Goal: Task Accomplishment & Management: Complete application form

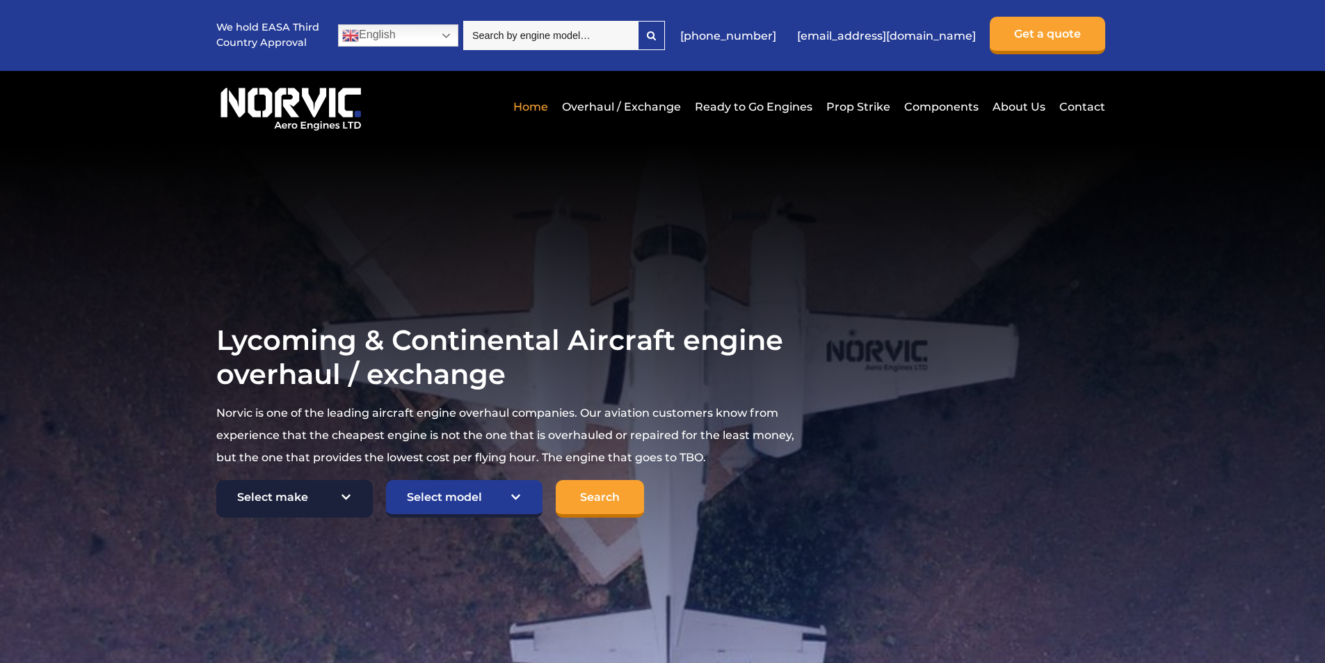
click at [328, 489] on select "Select make TCM Continental Lycoming" at bounding box center [294, 499] width 157 height 38
click at [216, 481] on select "Select make TCM Continental Lycoming" at bounding box center [294, 499] width 157 height 38
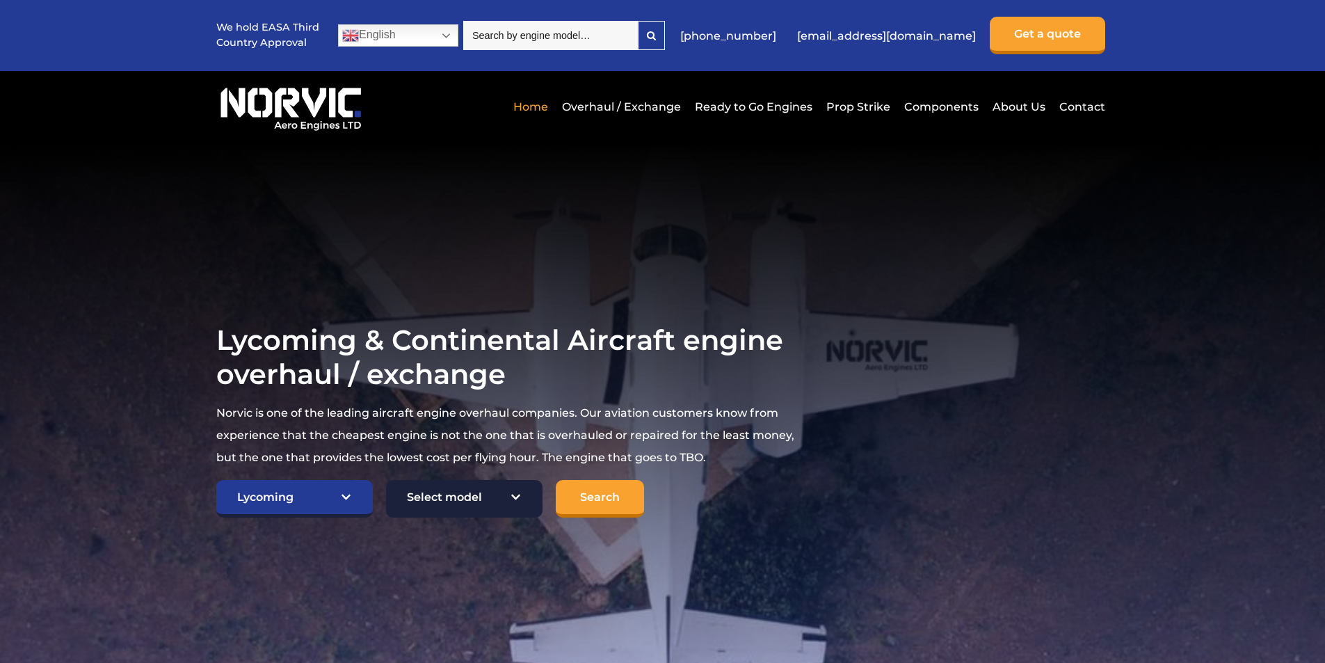
click at [500, 503] on select "Select model American Champion 7KCAB Bellanca Citabria IO-320-E2A Beech 23 Musk…" at bounding box center [464, 499] width 157 height 38
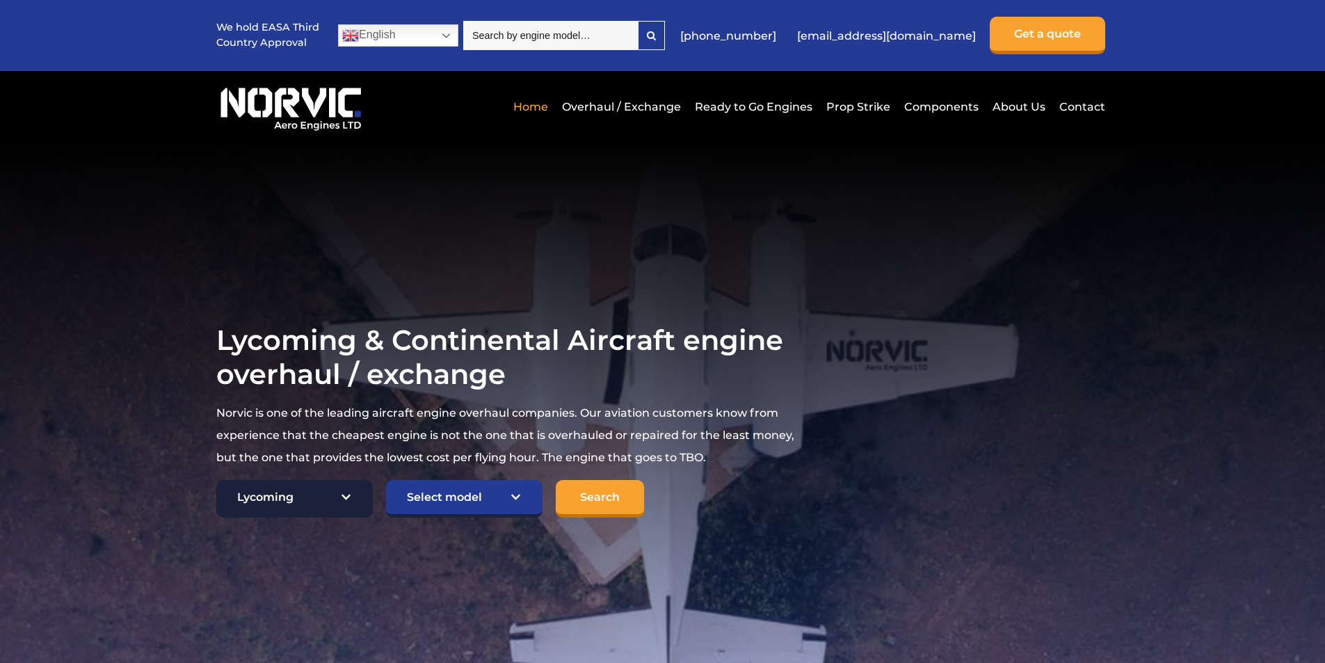
click at [226, 509] on select "Select make TCM Continental Lycoming" at bounding box center [294, 499] width 157 height 38
select select "TCM Continental"
click at [216, 481] on select "Select make TCM Continental Lycoming" at bounding box center [294, 499] width 157 height 38
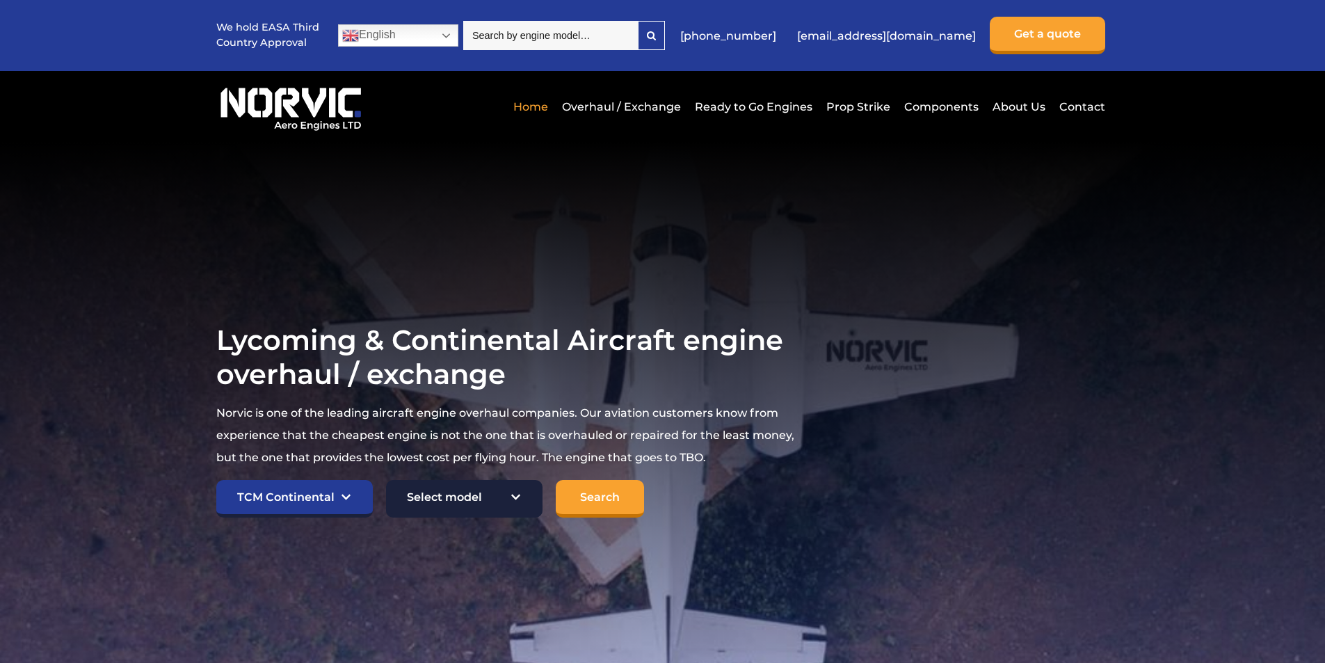
click at [443, 493] on select "Select model American Champion 7KCAB Bellanca Citabria IO-320-E2A Beech 23 Musk…" at bounding box center [464, 499] width 157 height 38
select select "993"
click at [386, 481] on select "Select model American Champion 7KCAB Bellanca Citabria IO-320-E2A Beech 23 Musk…" at bounding box center [464, 499] width 157 height 38
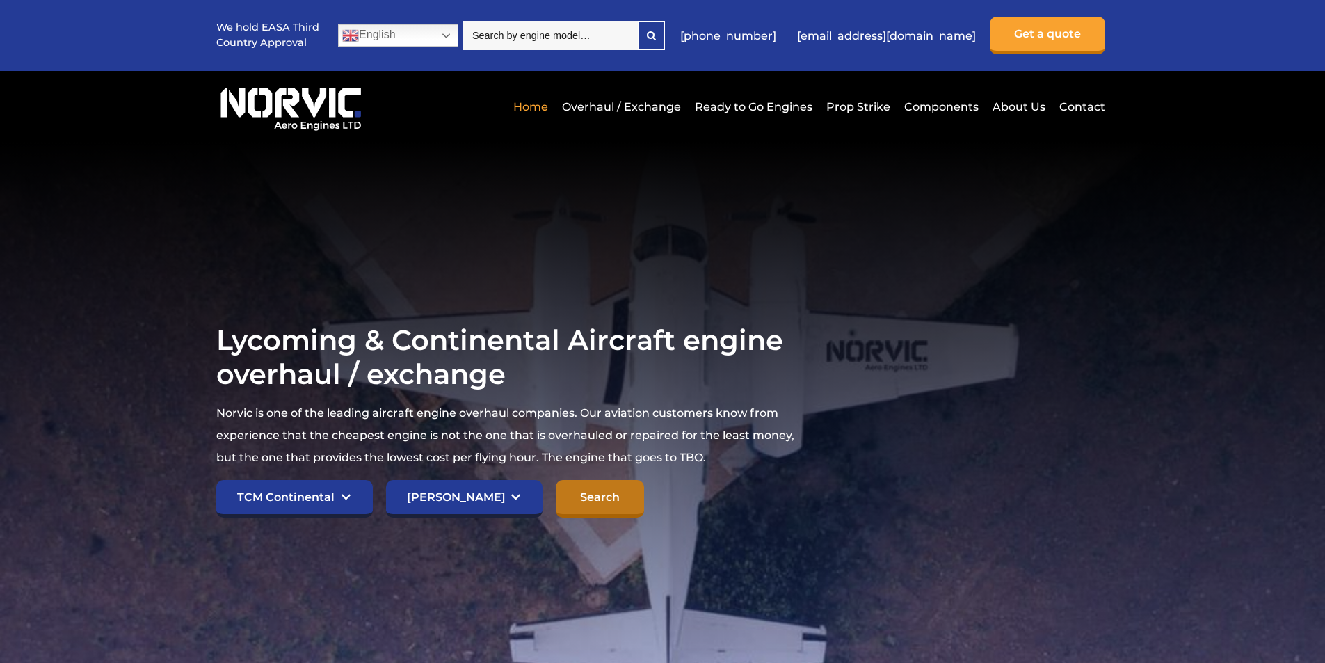
click at [593, 485] on input "Search" at bounding box center [600, 499] width 88 height 38
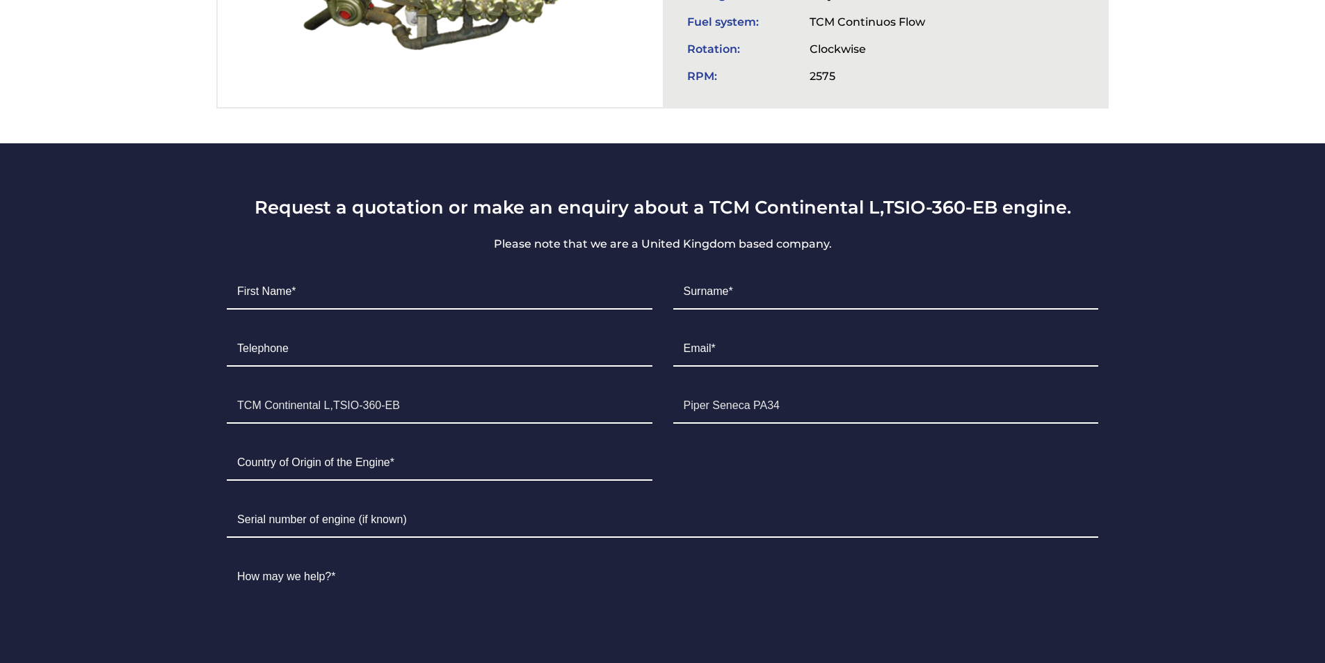
scroll to position [765, 0]
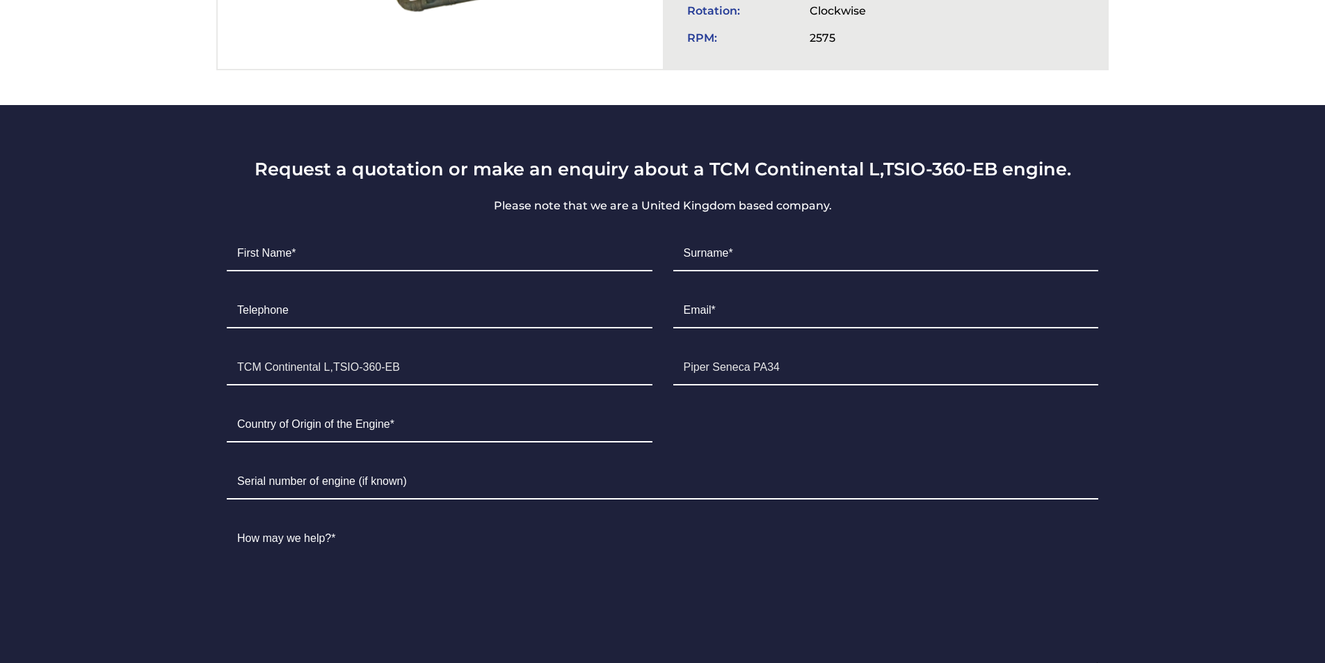
click at [335, 280] on li "First Name*" at bounding box center [439, 253] width 446 height 57
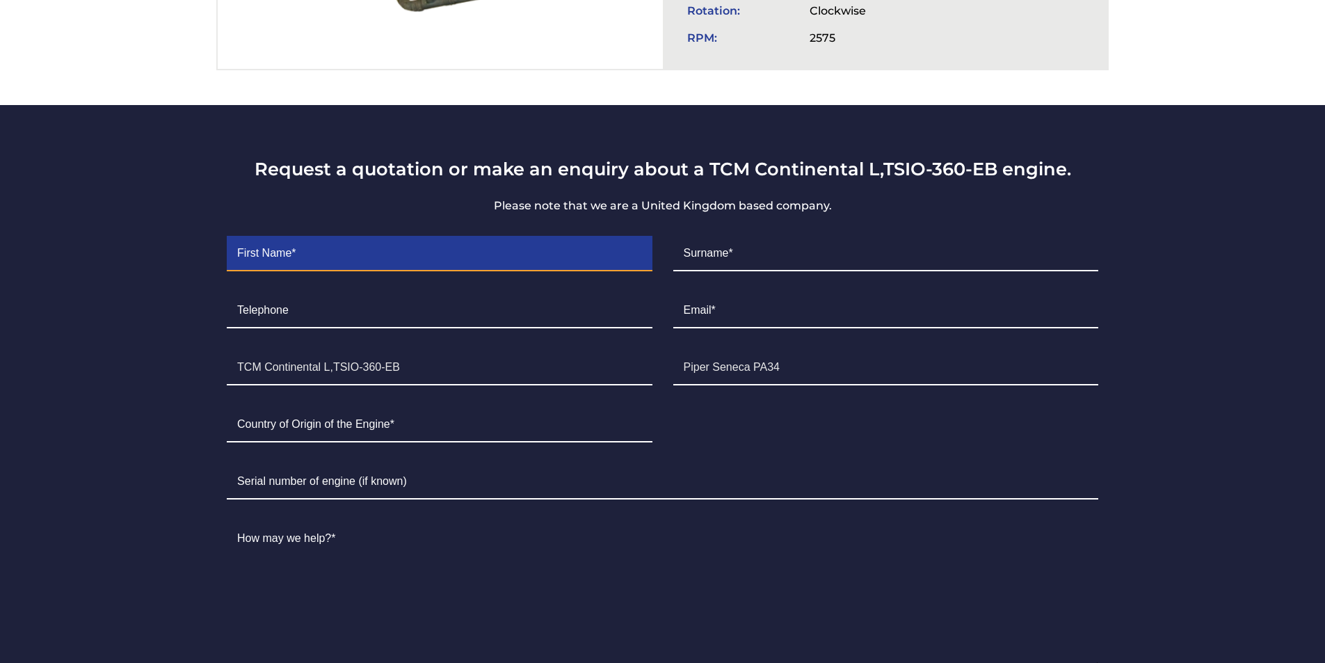
click at [353, 246] on input "Contact form" at bounding box center [439, 254] width 425 height 35
type input "D"
type input "O"
type input "Deshan"
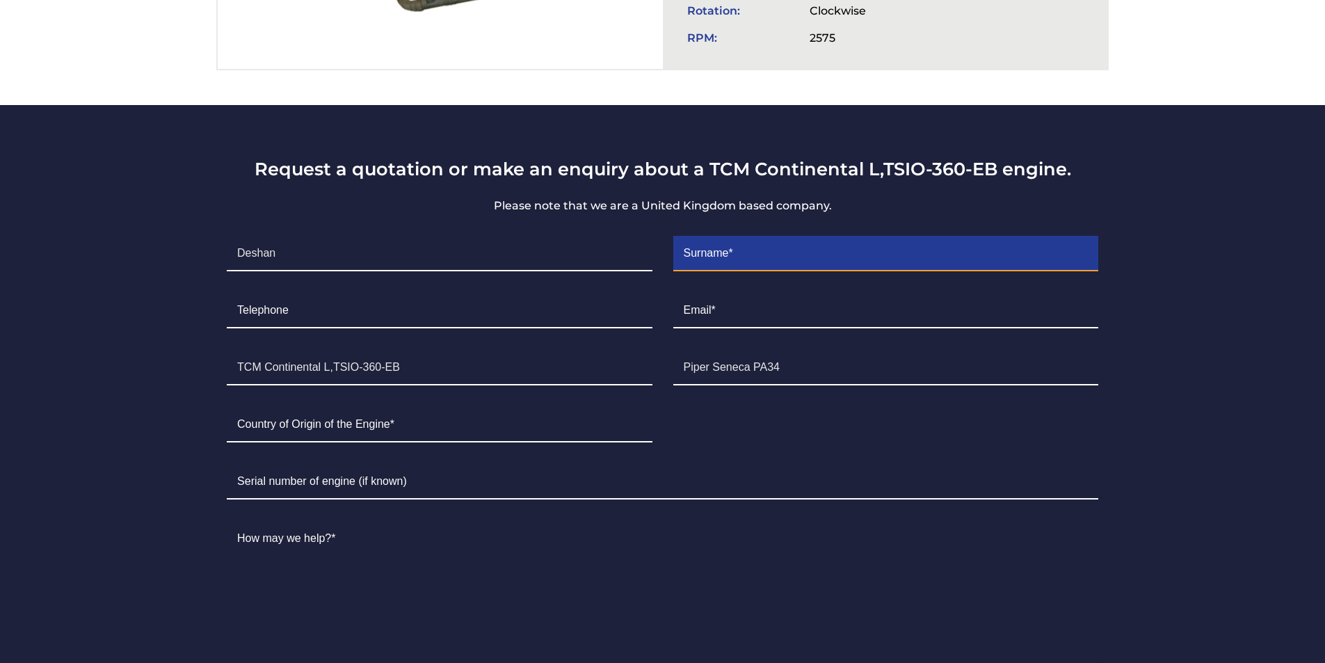
click at [734, 246] on input "Contact form" at bounding box center [885, 254] width 425 height 35
type input "Mendis"
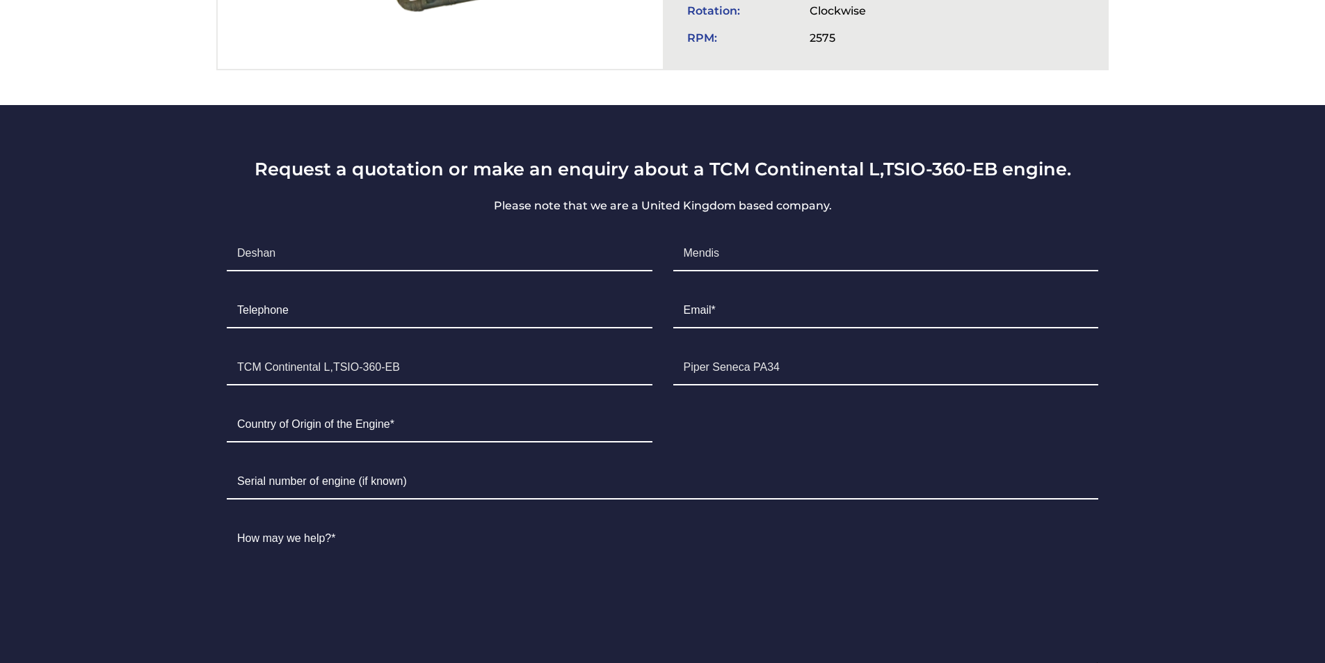
click at [463, 334] on li "Telephone" at bounding box center [439, 310] width 446 height 57
click at [463, 328] on li "Telephone" at bounding box center [439, 310] width 446 height 57
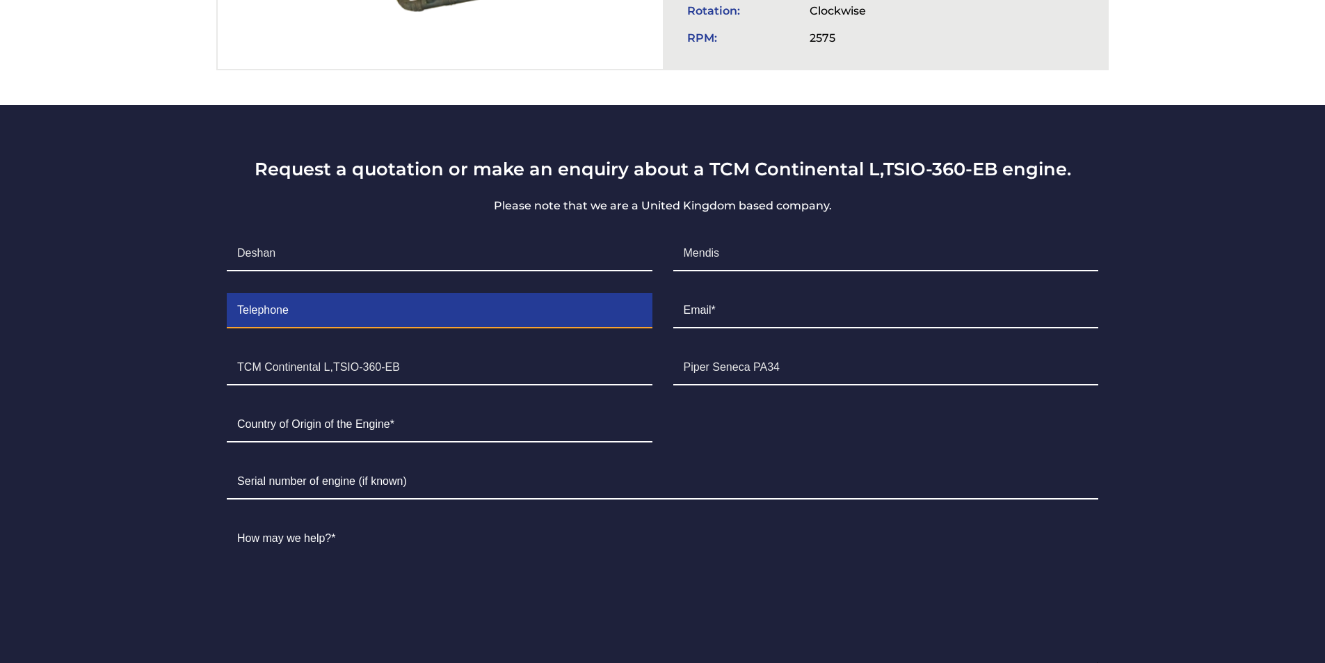
click at [474, 318] on input "Contact form" at bounding box center [439, 311] width 425 height 35
type input "[PHONE_NUMBER]"
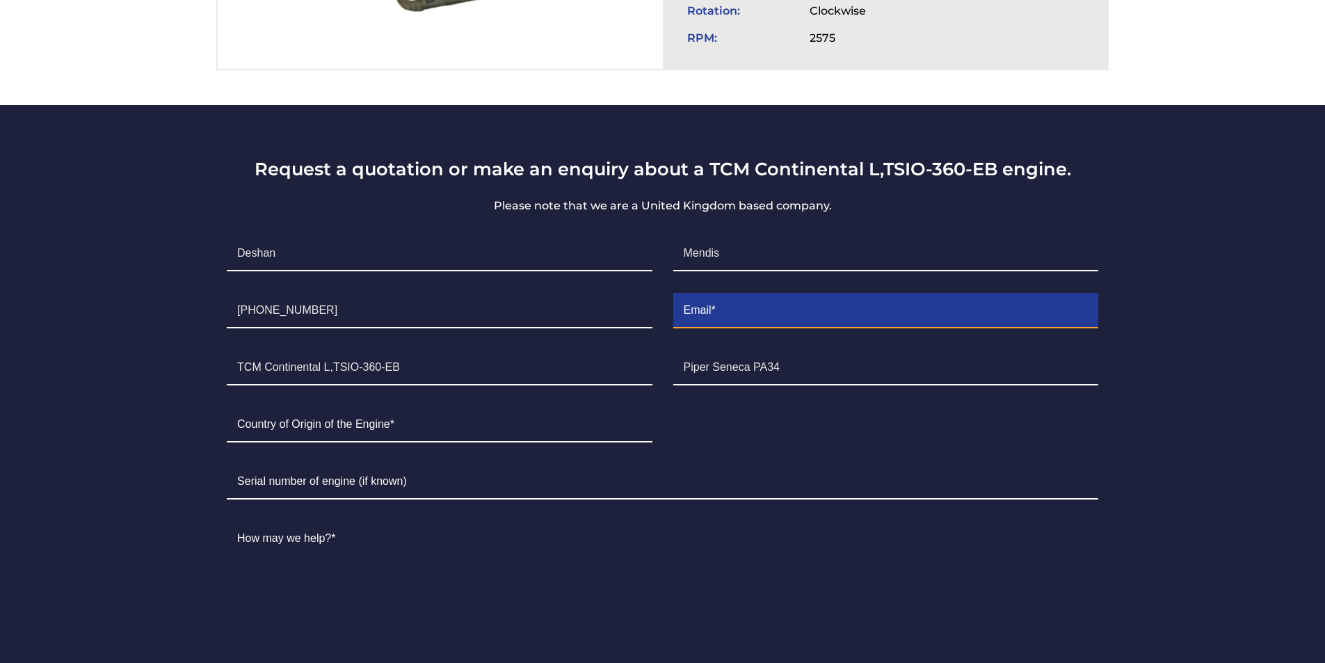
click at [813, 314] on input "Contact form" at bounding box center [885, 311] width 425 height 35
type input "[EMAIL_ADDRESS][DOMAIN_NAME]"
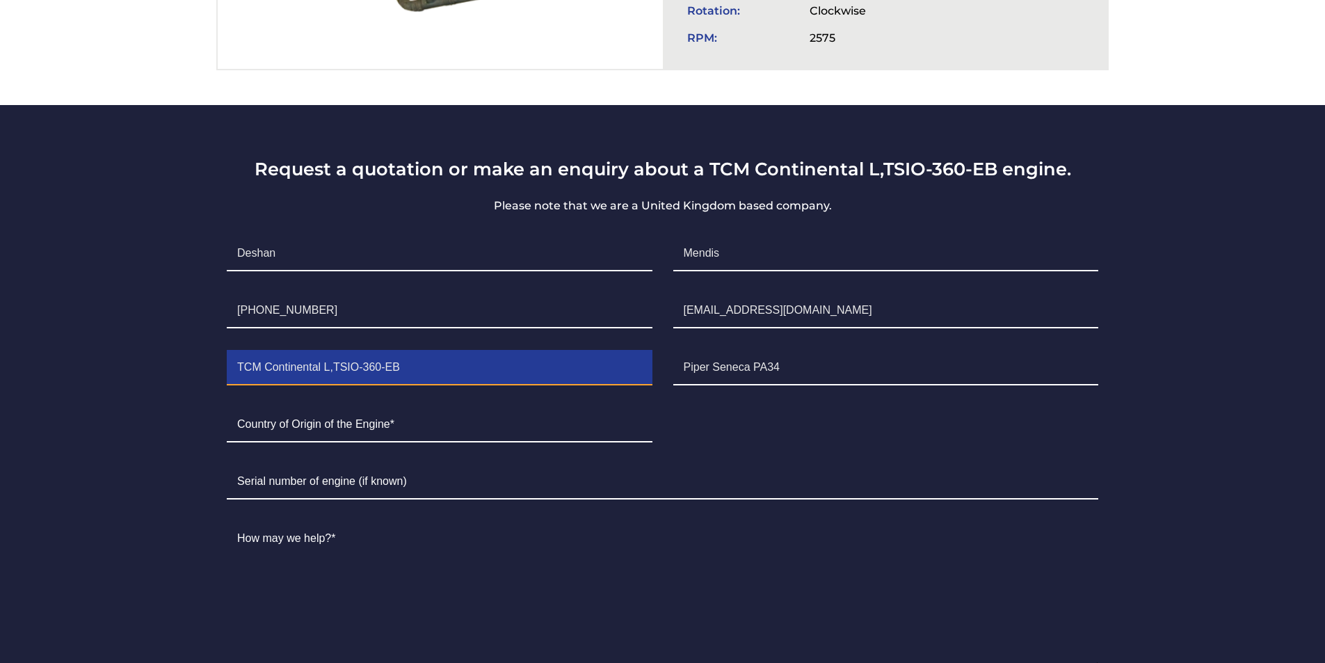
click at [314, 361] on input "TCM Continental L,TSIO-360-EB" at bounding box center [439, 368] width 425 height 35
click at [518, 360] on input "TCM Continental L,TSIO-360-EB" at bounding box center [439, 368] width 425 height 35
type input "TCM Continental L,TSIO-360-EB & TSIO-360-EB"
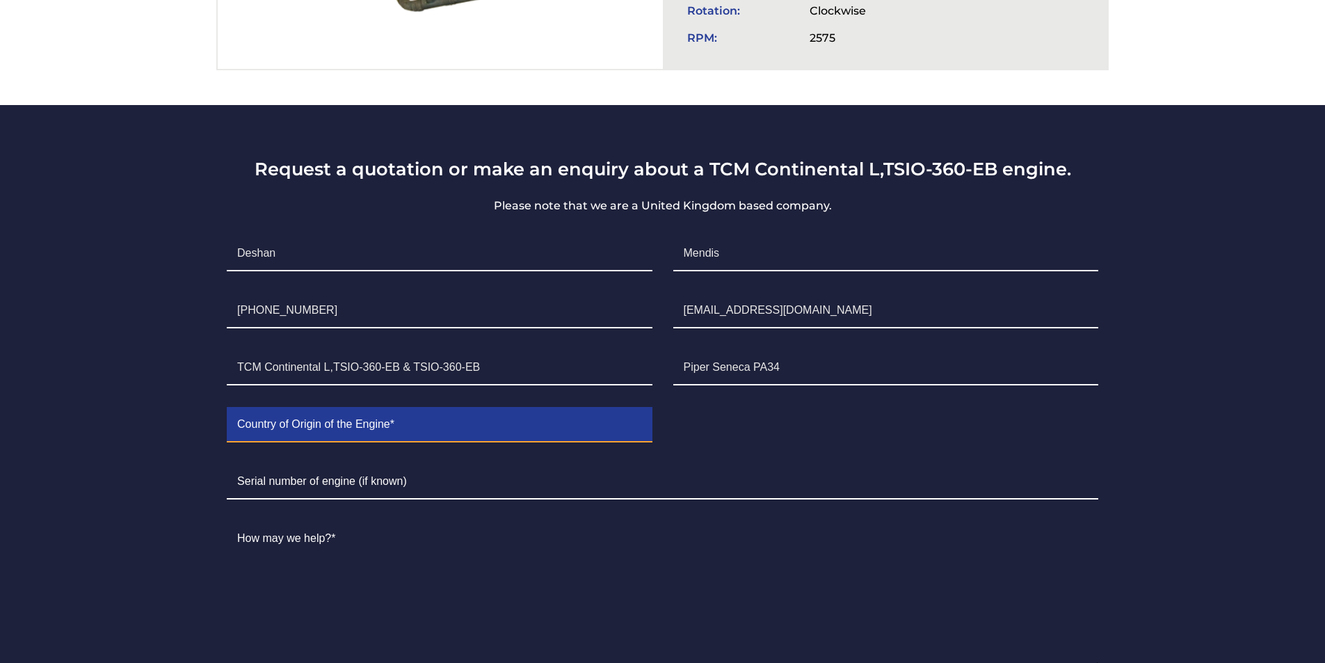
click at [408, 424] on input "Contact form" at bounding box center [439, 425] width 425 height 35
type input "[GEOGRAPHIC_DATA]"
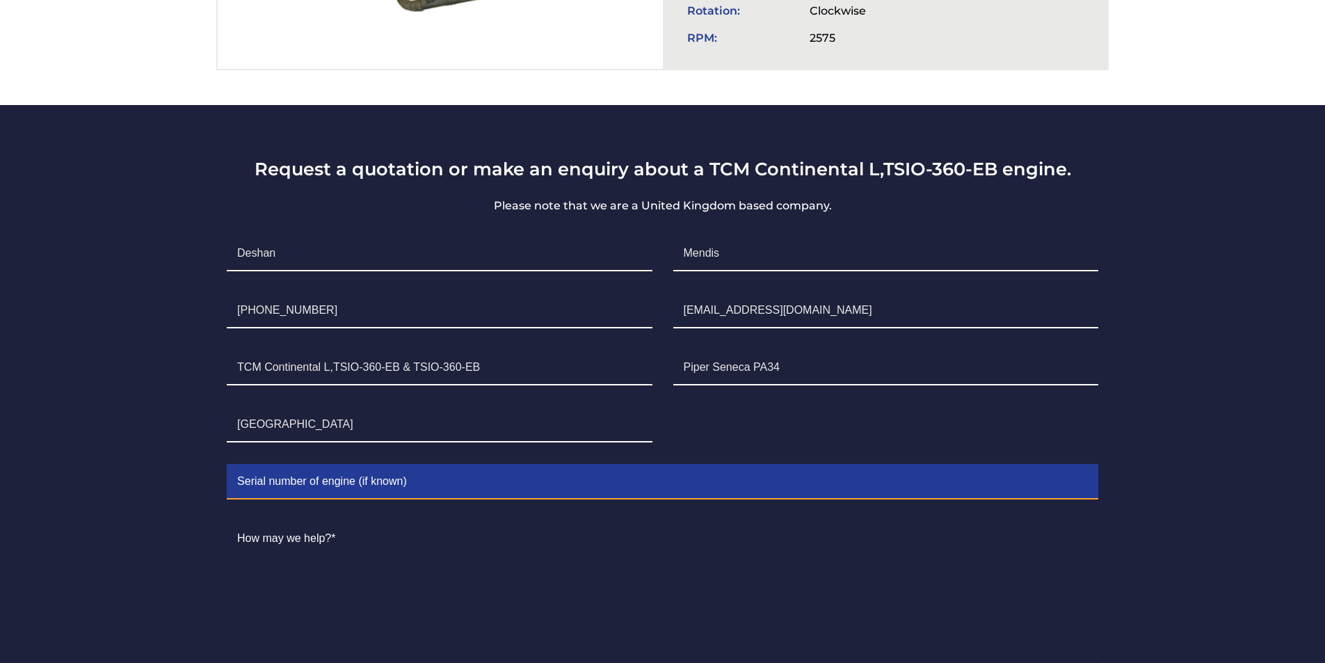
click at [610, 477] on input "Contact form" at bounding box center [663, 482] width 872 height 35
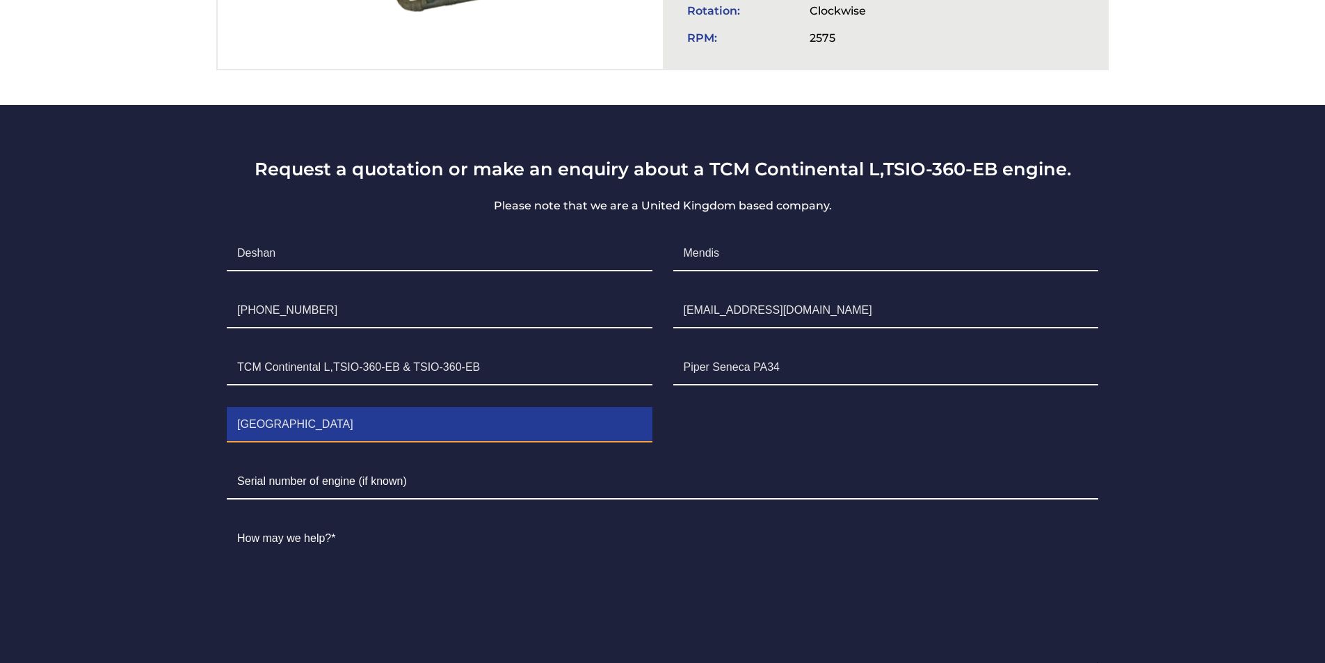
click at [487, 436] on input "[GEOGRAPHIC_DATA]" at bounding box center [439, 425] width 425 height 35
click at [487, 435] on input "[GEOGRAPHIC_DATA]" at bounding box center [439, 425] width 425 height 35
type input "[GEOGRAPHIC_DATA]"
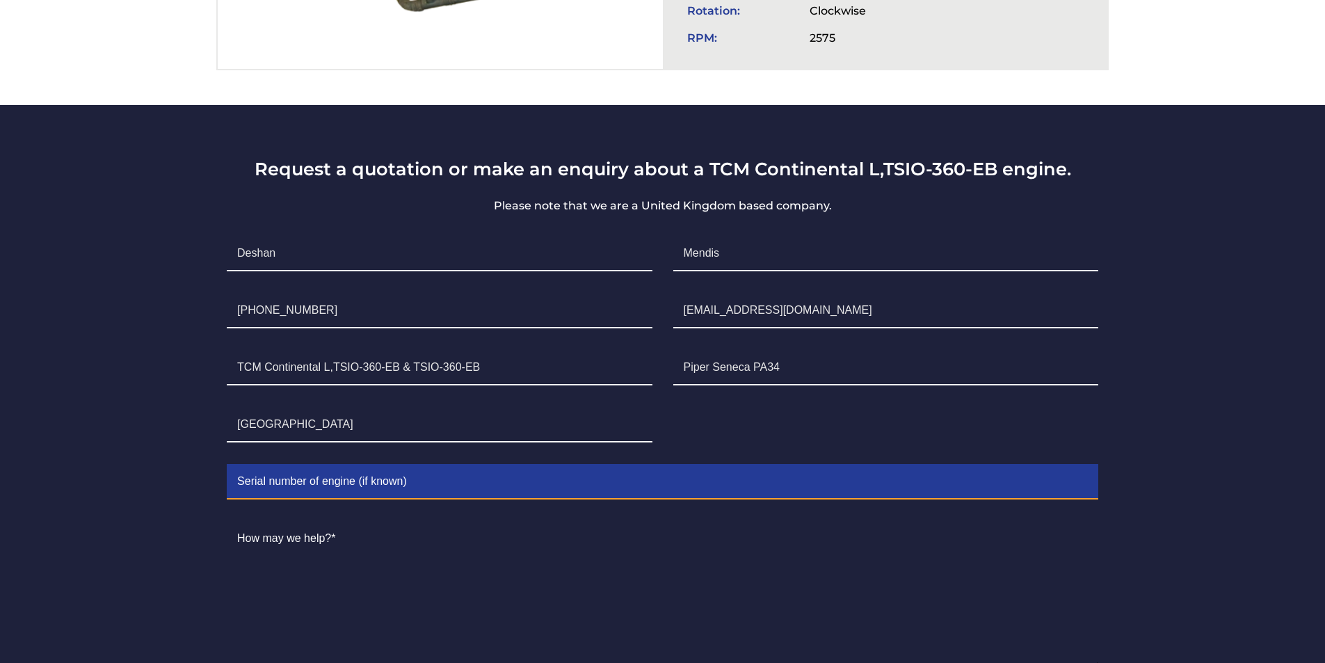
click at [462, 495] on input "Contact form" at bounding box center [663, 482] width 872 height 35
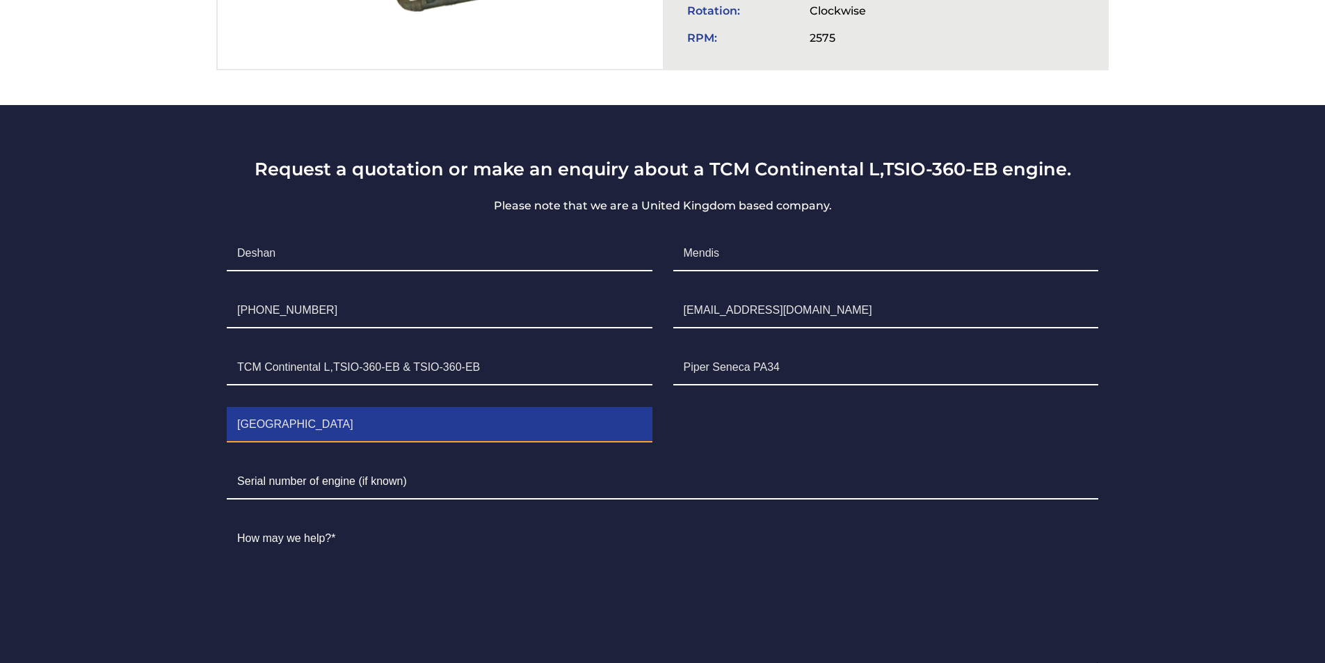
click at [453, 424] on input "[GEOGRAPHIC_DATA]" at bounding box center [439, 425] width 425 height 35
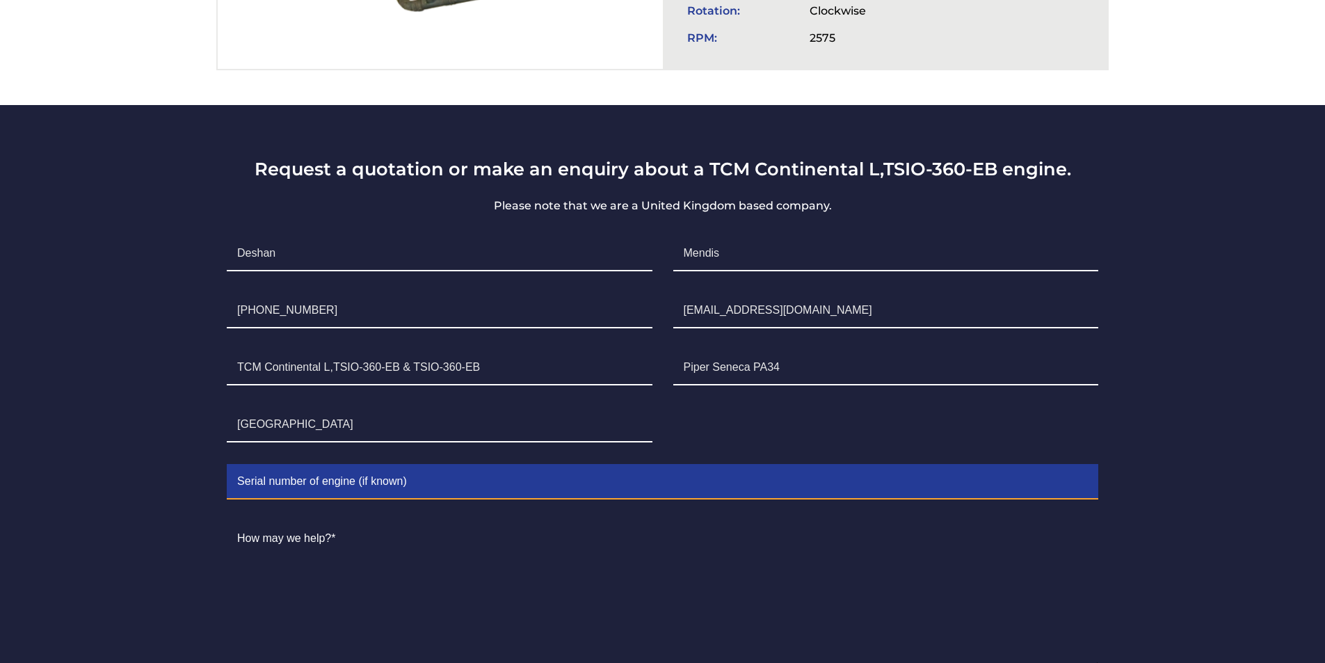
click at [393, 490] on input "Contact form" at bounding box center [663, 482] width 872 height 35
paste input "1000039"
drag, startPoint x: 302, startPoint y: 480, endPoint x: 289, endPoint y: 480, distance: 13.2
click at [289, 480] on input "1000039 Left &" at bounding box center [663, 482] width 872 height 35
drag, startPoint x: 283, startPoint y: 482, endPoint x: 228, endPoint y: 482, distance: 55.0
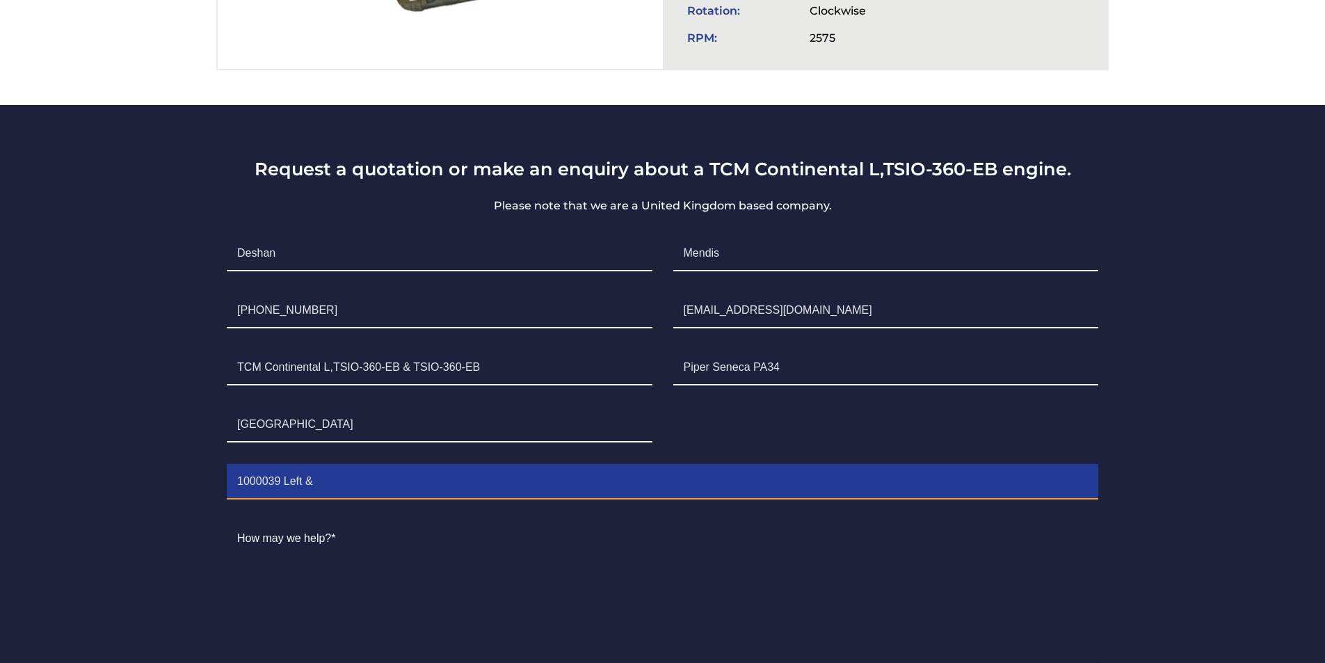
click at [228, 482] on input "1000039 Left &" at bounding box center [663, 482] width 872 height 35
paste input "19"
click at [323, 484] on input "1000019 Left &" at bounding box center [663, 482] width 872 height 35
click at [353, 486] on input "1000019 Left &" at bounding box center [663, 482] width 872 height 35
paste input "1000039"
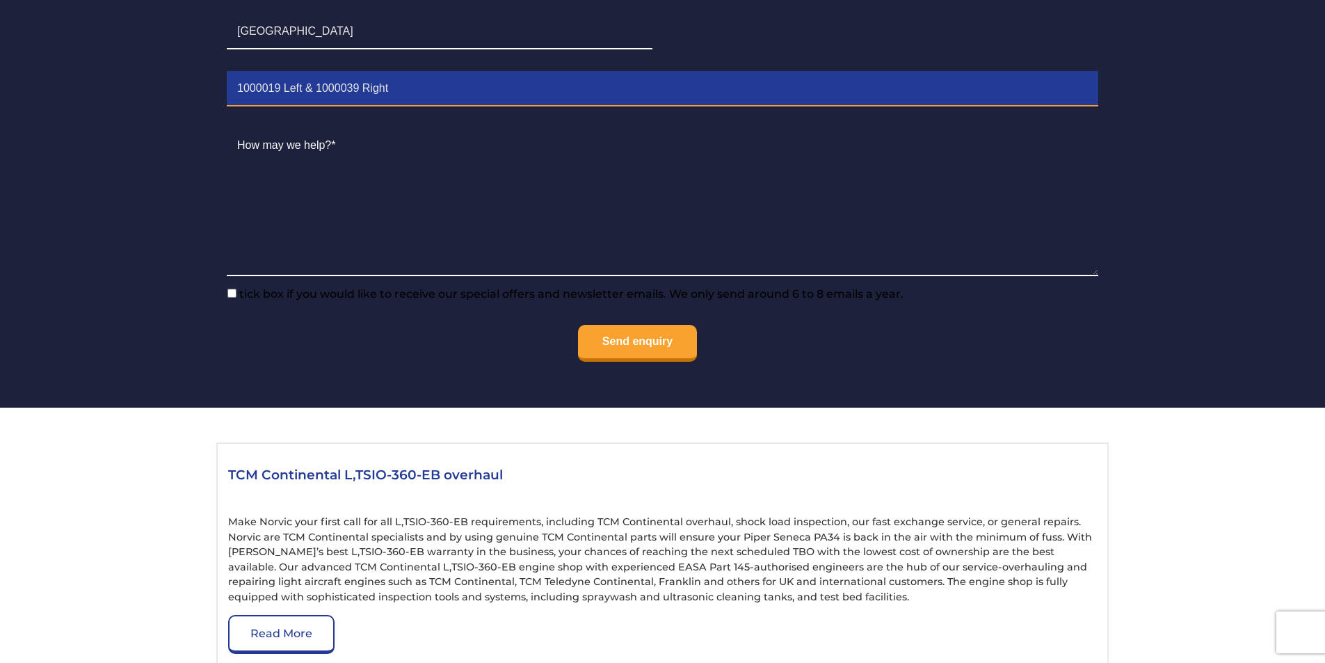
scroll to position [1183, 0]
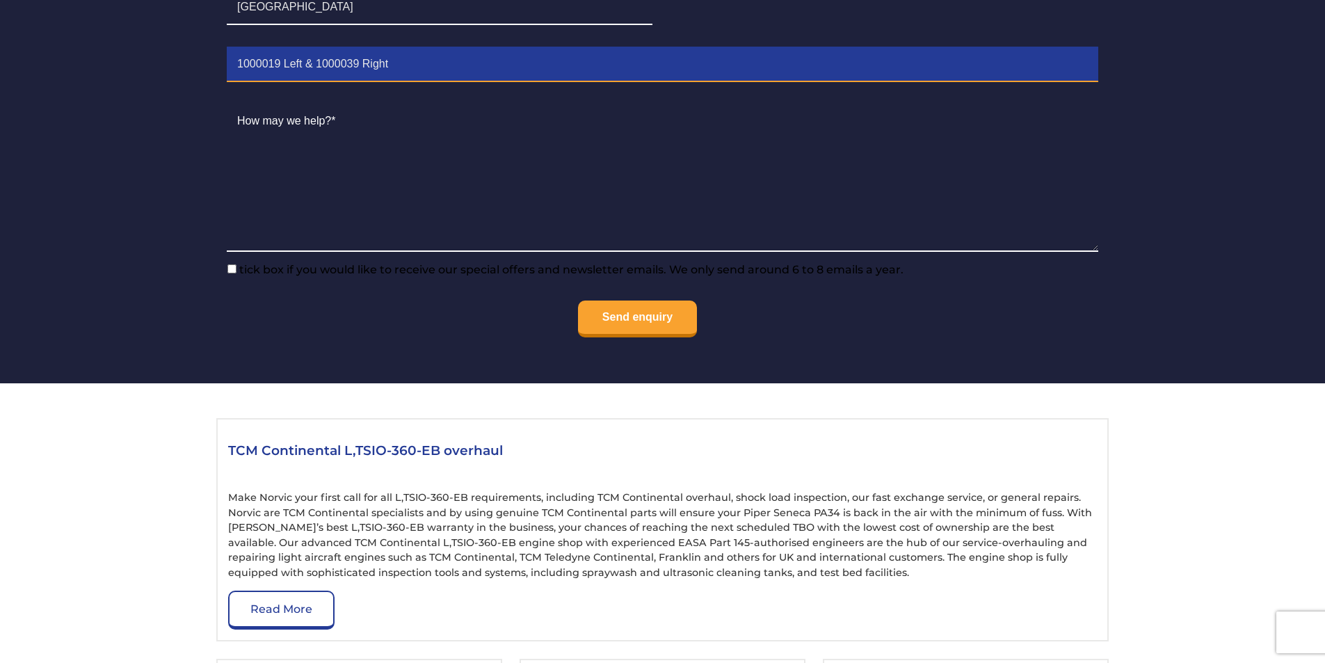
type input "1000019 Left & 1000039 Right"
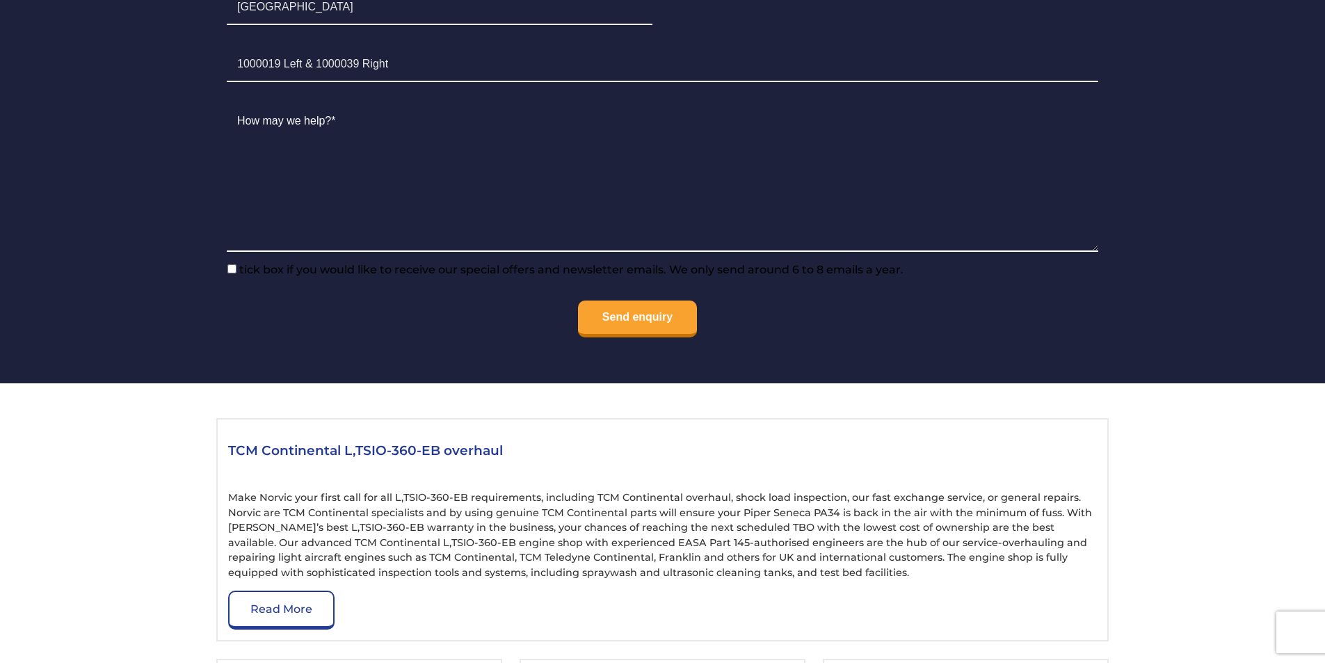
click at [271, 269] on span "tick box if you would like to receive our special offers and newsletter emails.…" at bounding box center [570, 269] width 667 height 13
click at [237, 269] on input"] "tick box if you would like to receive our special offers and newsletter emails.…" at bounding box center [231, 268] width 9 height 9
click at [271, 269] on span "tick box if you would like to receive our special offers and newsletter emails.…" at bounding box center [570, 269] width 667 height 13
click at [237, 269] on input"] "tick box if you would like to receive our special offers and newsletter emails.…" at bounding box center [231, 268] width 9 height 9
checkbox input"] "false"
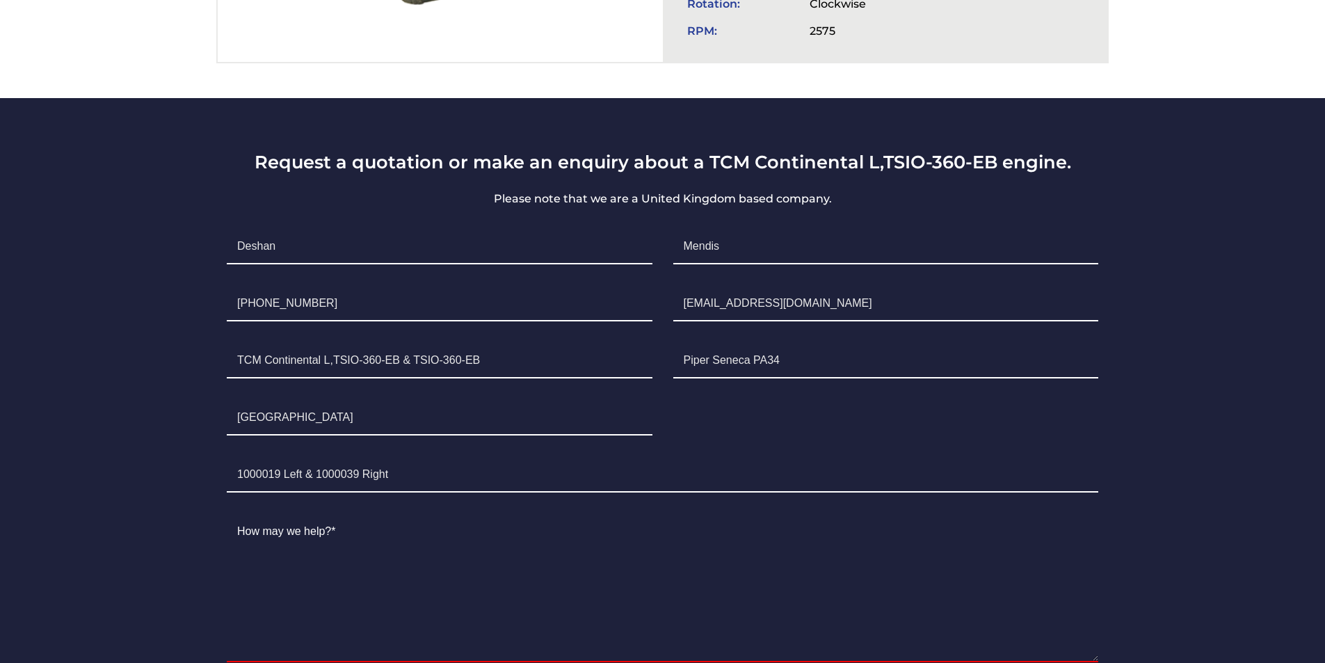
scroll to position [765, 0]
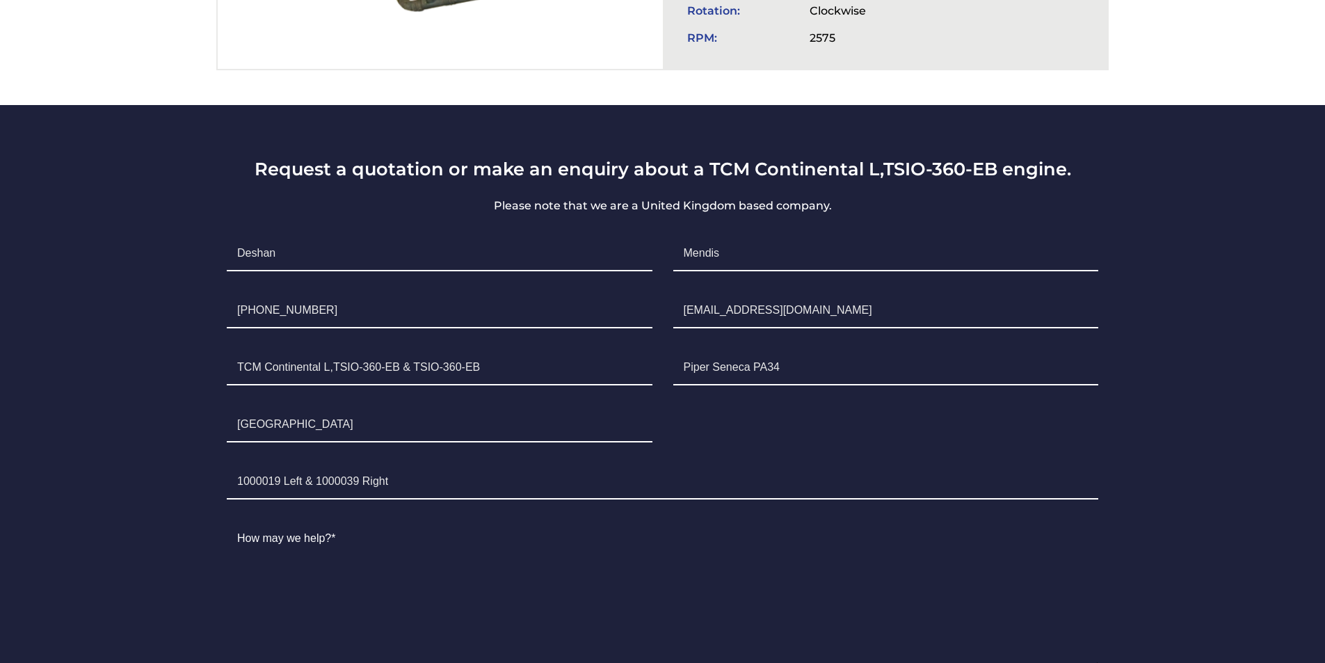
click at [1110, 362] on div "Request a quotation or make an enquiry about a TCM Continental L,TSIO-360-EB en…" at bounding box center [663, 462] width 932 height 608
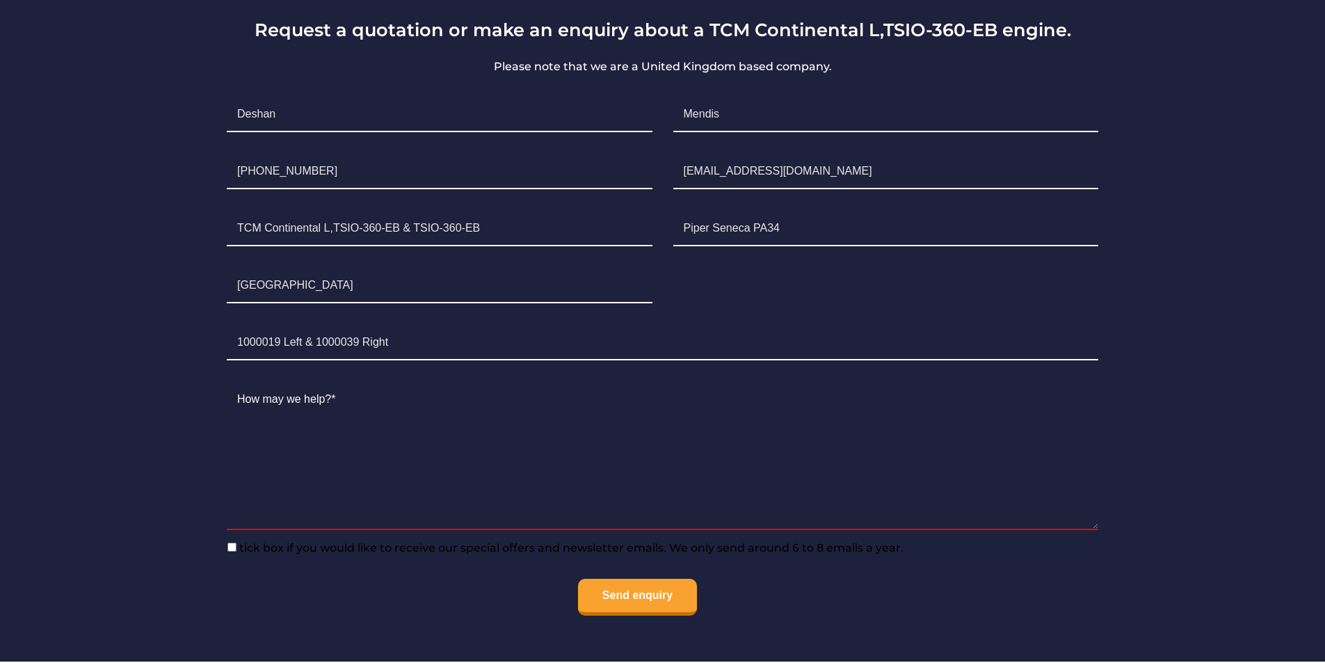
scroll to position [1113, 0]
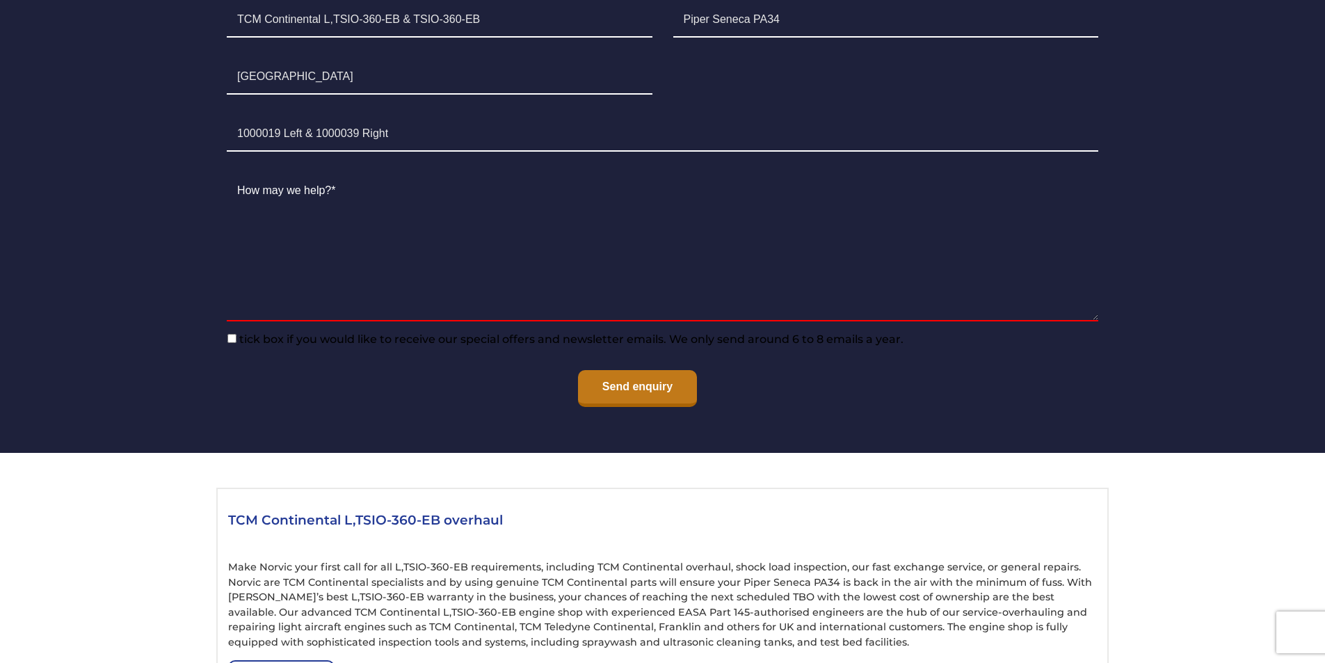
click at [633, 398] on input "Send enquiry" at bounding box center [637, 388] width 119 height 37
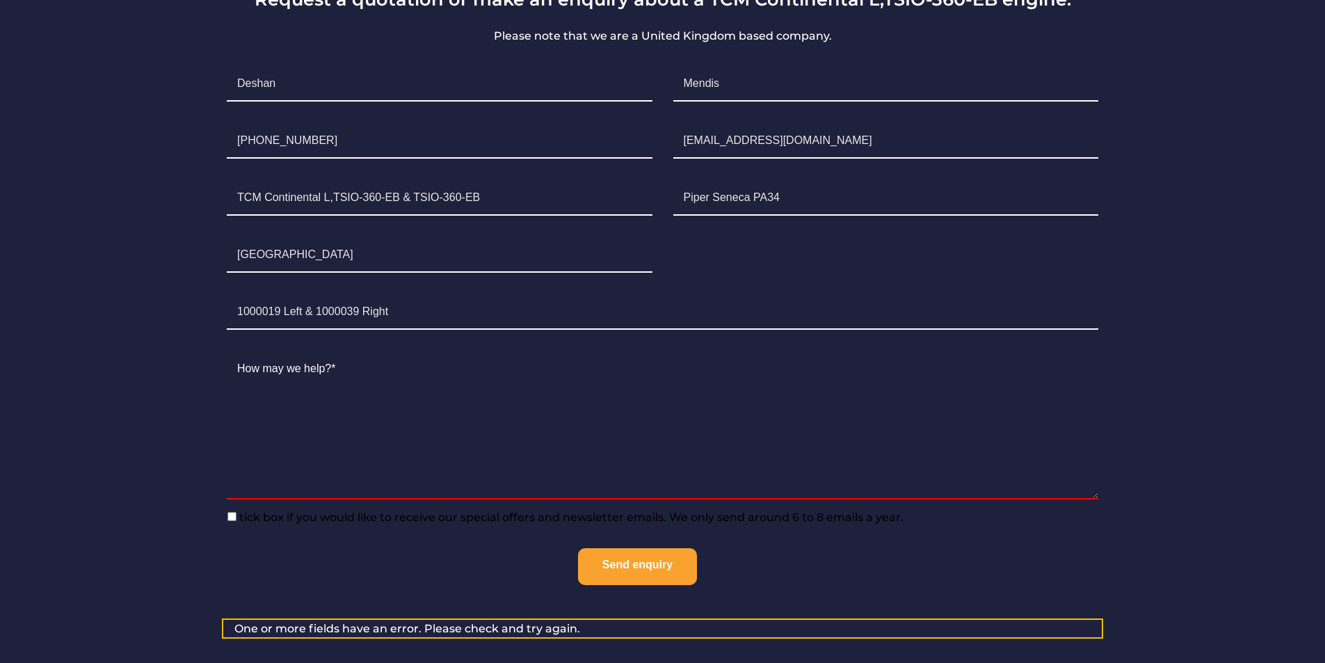
scroll to position [835, 0]
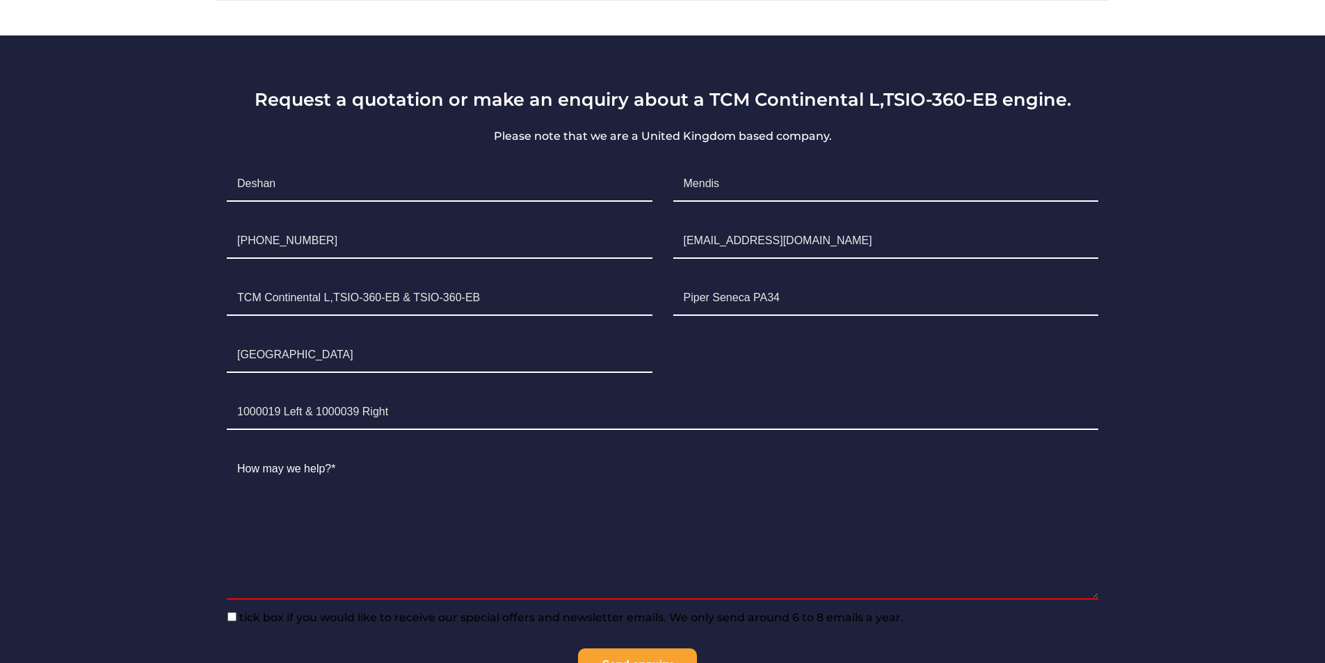
click at [801, 218] on li "Email* [EMAIL_ADDRESS][DOMAIN_NAME]" at bounding box center [886, 241] width 446 height 57
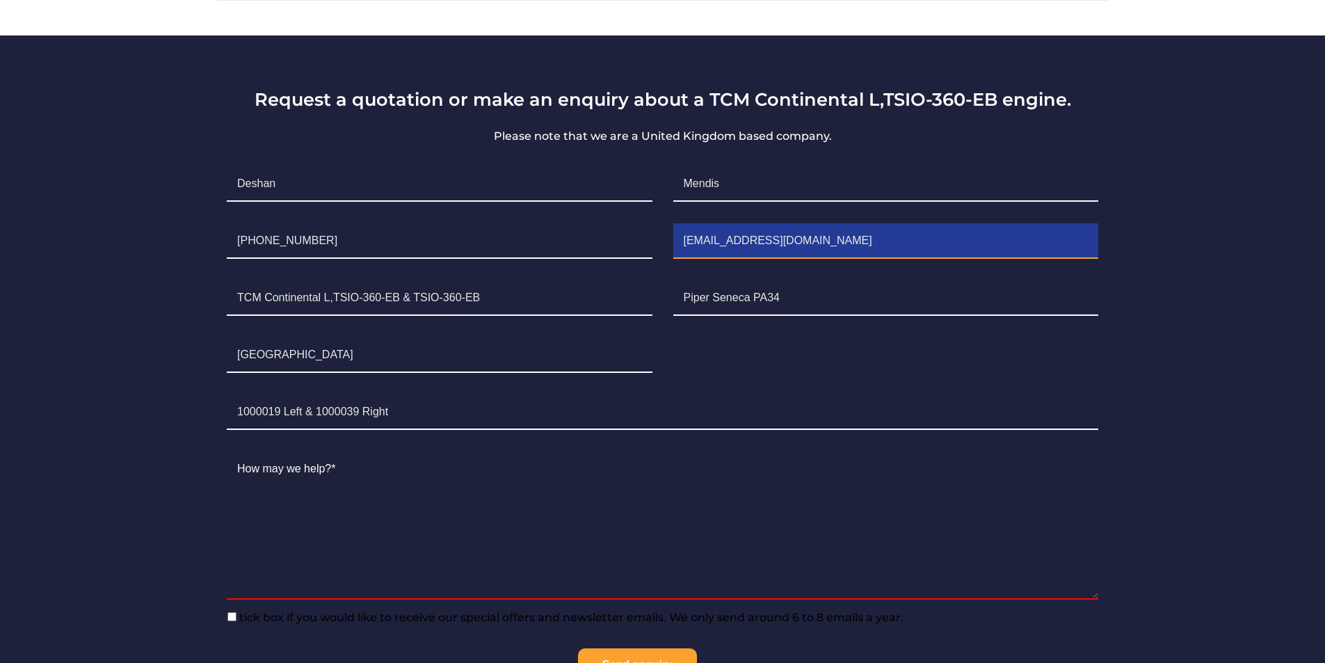
click at [810, 239] on input "[EMAIL_ADDRESS][DOMAIN_NAME]" at bounding box center [885, 241] width 425 height 35
click at [811, 245] on input "[EMAIL_ADDRESS][DOMAIN_NAME]" at bounding box center [885, 241] width 425 height 35
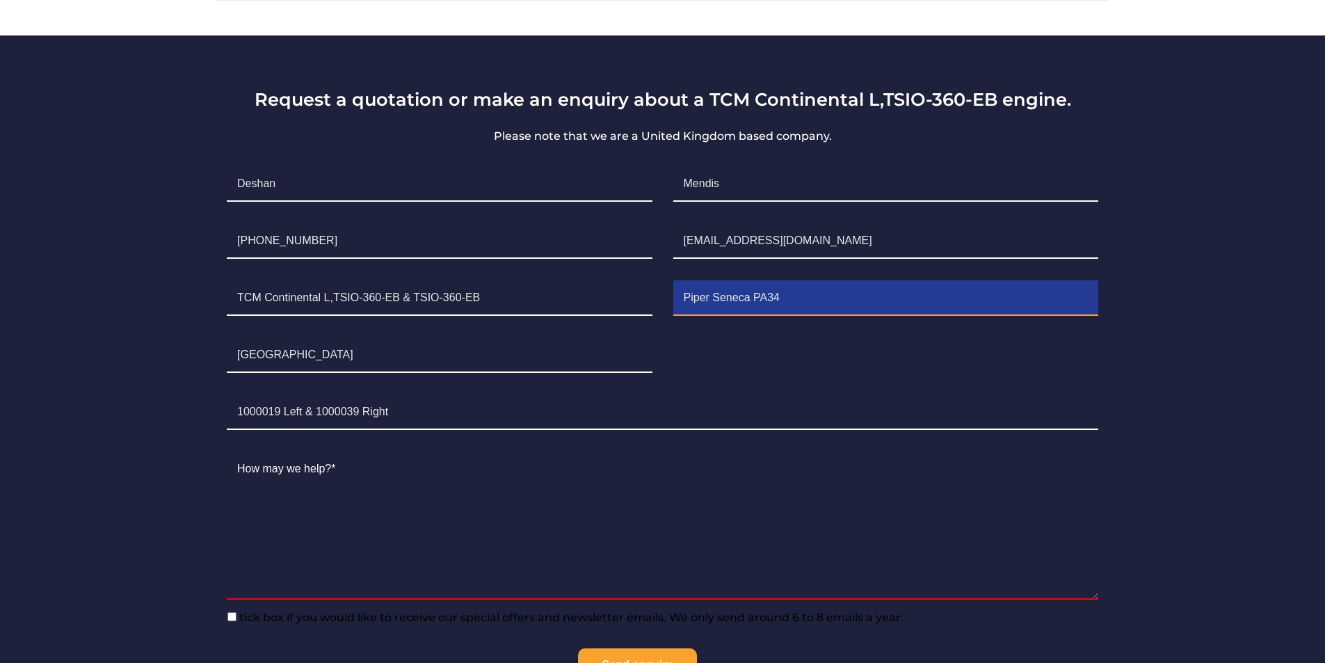
click at [851, 304] on input "Piper Seneca PA34" at bounding box center [885, 298] width 425 height 35
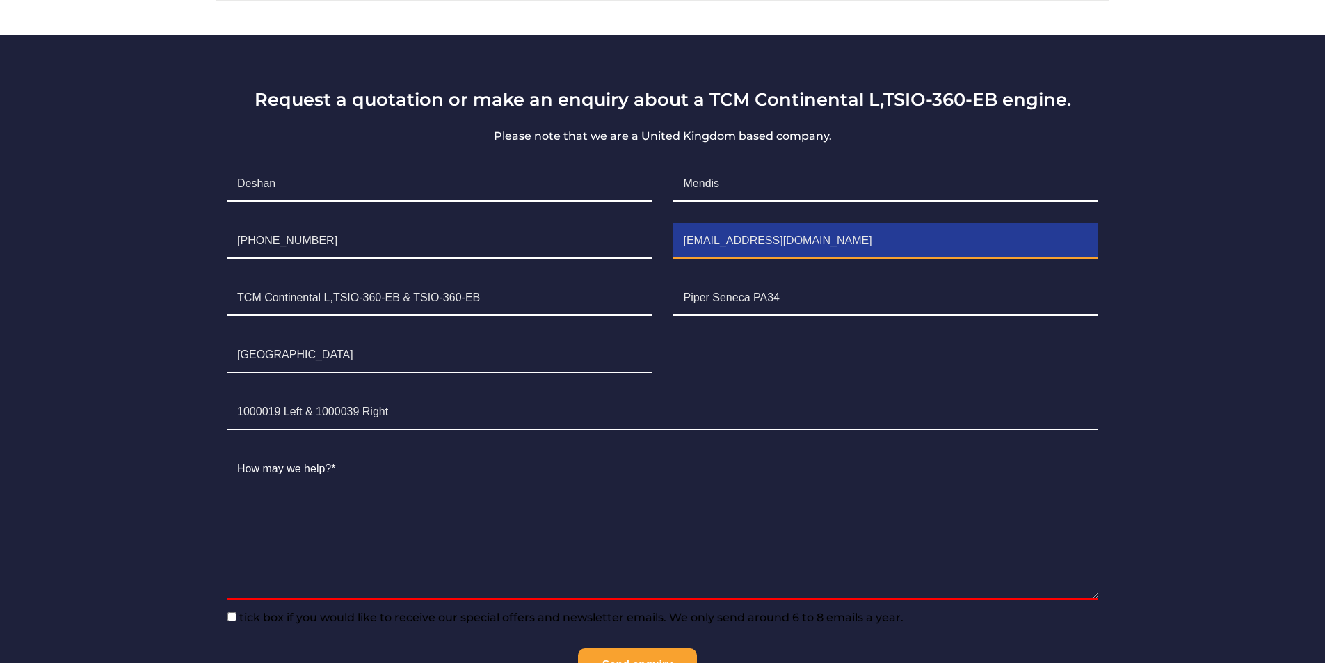
click at [822, 253] on input "[EMAIL_ADDRESS][DOMAIN_NAME]" at bounding box center [885, 241] width 425 height 35
drag, startPoint x: 824, startPoint y: 242, endPoint x: 637, endPoint y: 241, distance: 187.1
click at [638, 241] on ul "First Name* [PERSON_NAME] Surname* [PERSON_NAME] Telephone [PHONE_NUMBER] Email…" at bounding box center [662, 426] width 893 height 541
type input "C"
type input "[EMAIL_ADDRESS][DOMAIN_NAME]"
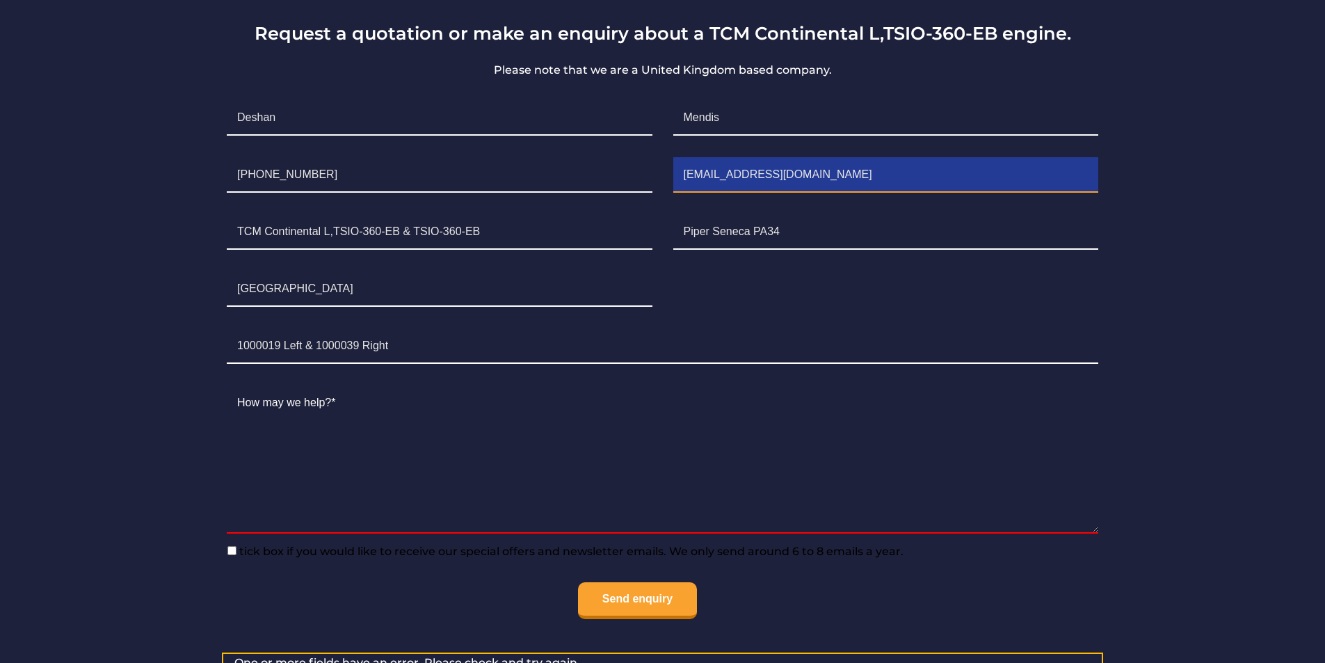
scroll to position [904, 0]
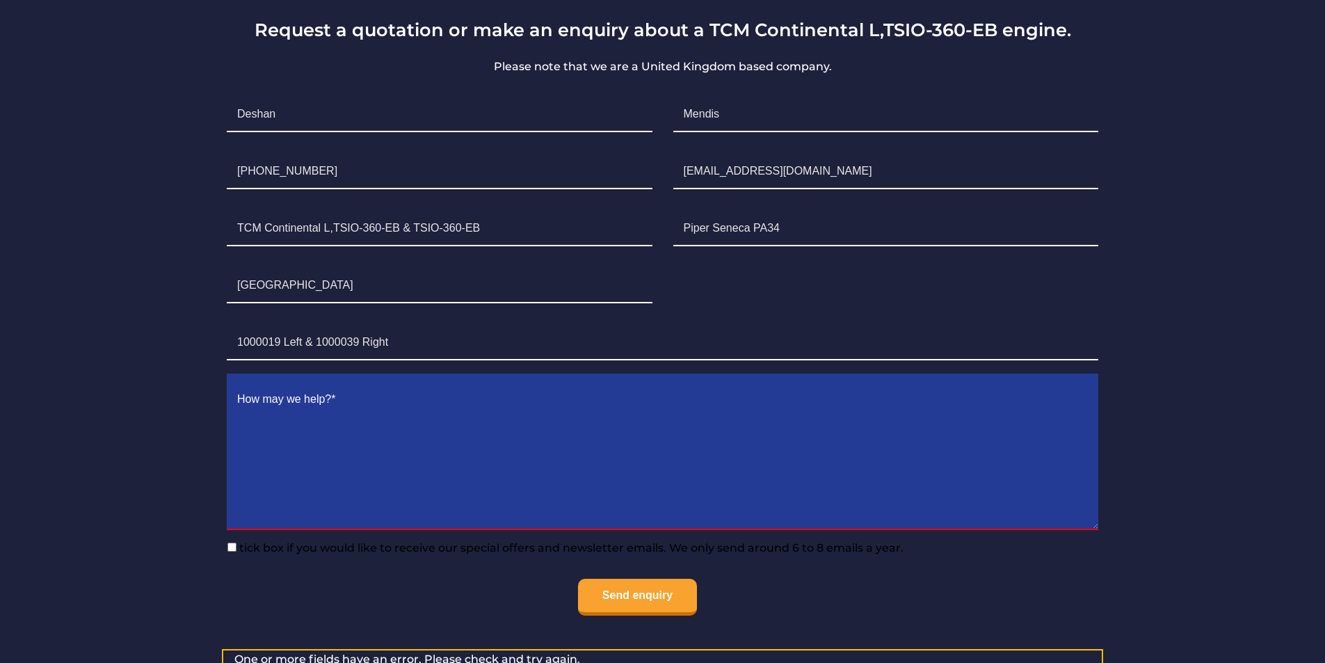
click at [422, 392] on textarea "Contact form" at bounding box center [663, 456] width 872 height 147
click at [460, 415] on textarea "Contact form" at bounding box center [663, 456] width 872 height 147
drag, startPoint x: 465, startPoint y: 397, endPoint x: 479, endPoint y: 409, distance: 18.3
drag, startPoint x: 516, startPoint y: 404, endPoint x: 504, endPoint y: 425, distance: 24.0
click at [504, 425] on textarea "I Would Like to get a quotation for Continental engines LEft & Right" at bounding box center [663, 456] width 872 height 147
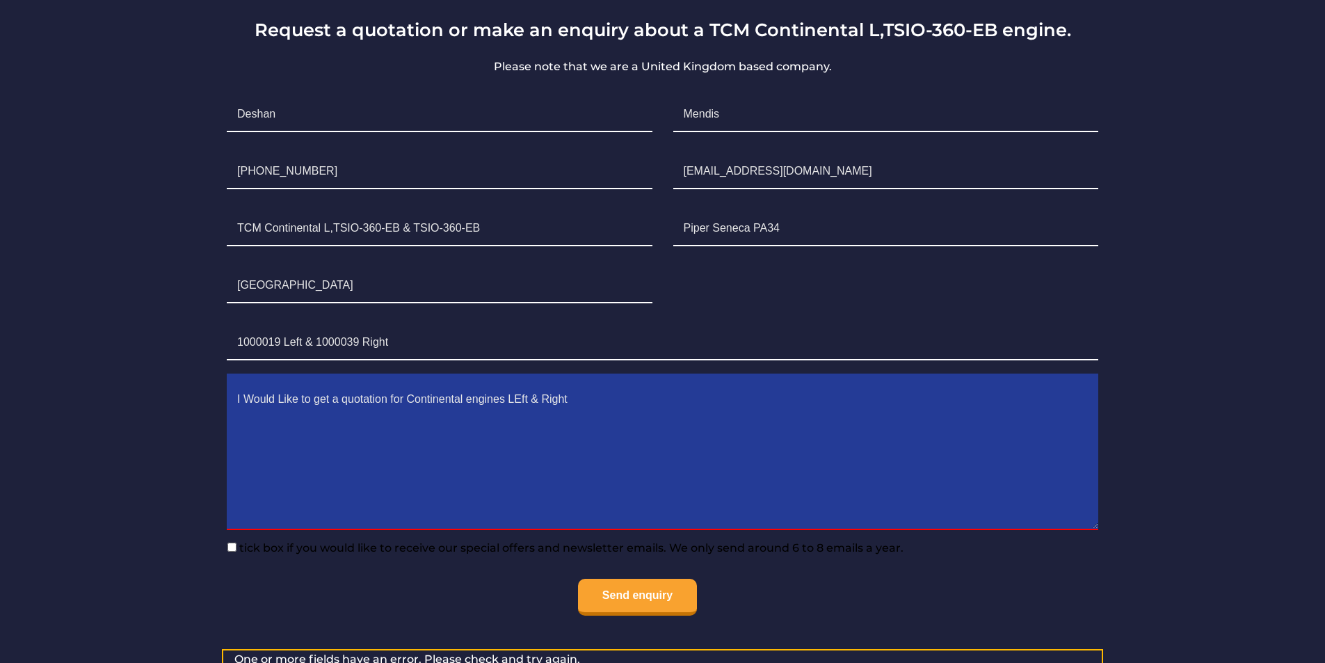
click at [522, 402] on textarea "I Would Like to get a quotation for Continental engines LEft & Right" at bounding box center [663, 456] width 872 height 147
drag, startPoint x: 525, startPoint y: 402, endPoint x: 538, endPoint y: 413, distance: 16.8
click at [526, 402] on textarea "I Would Like to get a quotation for Continental engines LEft & Right" at bounding box center [663, 456] width 872 height 147
click at [555, 396] on textarea "I Would Like to get a quotation for Continental engines left & Right" at bounding box center [663, 456] width 872 height 147
click at [573, 397] on textarea "I Would Like to get a quotation for Continental engines left & Right" at bounding box center [663, 456] width 872 height 147
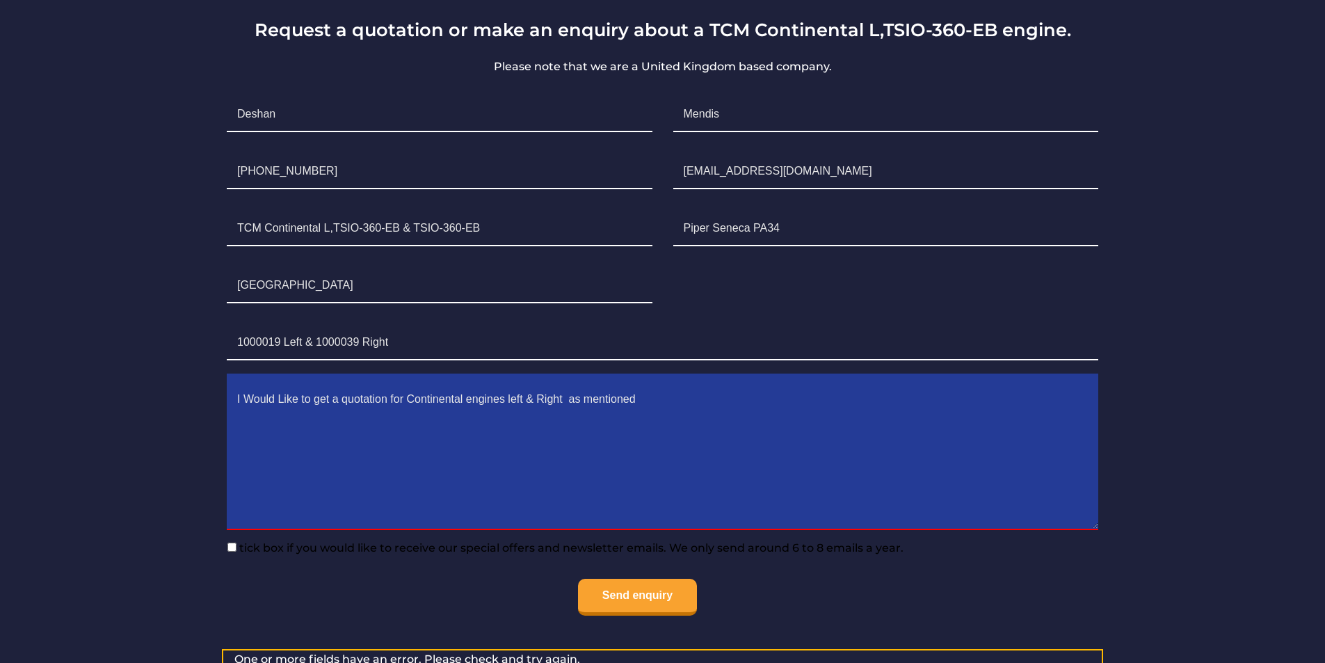
type textarea "I Would Like to get a quotation for Continental engines left & Right as mention…"
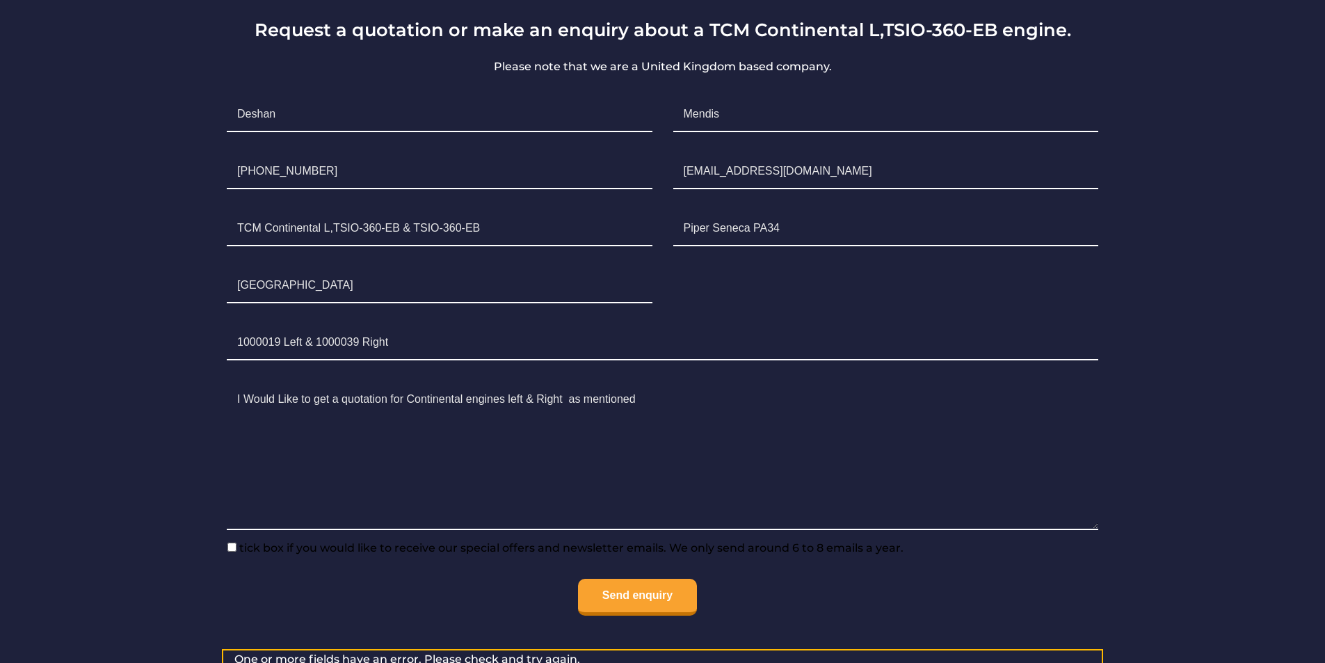
click at [664, 617] on li "Send enquiry" at bounding box center [662, 597] width 893 height 59
click at [667, 608] on input "Send enquiry" at bounding box center [637, 597] width 119 height 37
